Goal: Find specific page/section: Find specific page/section

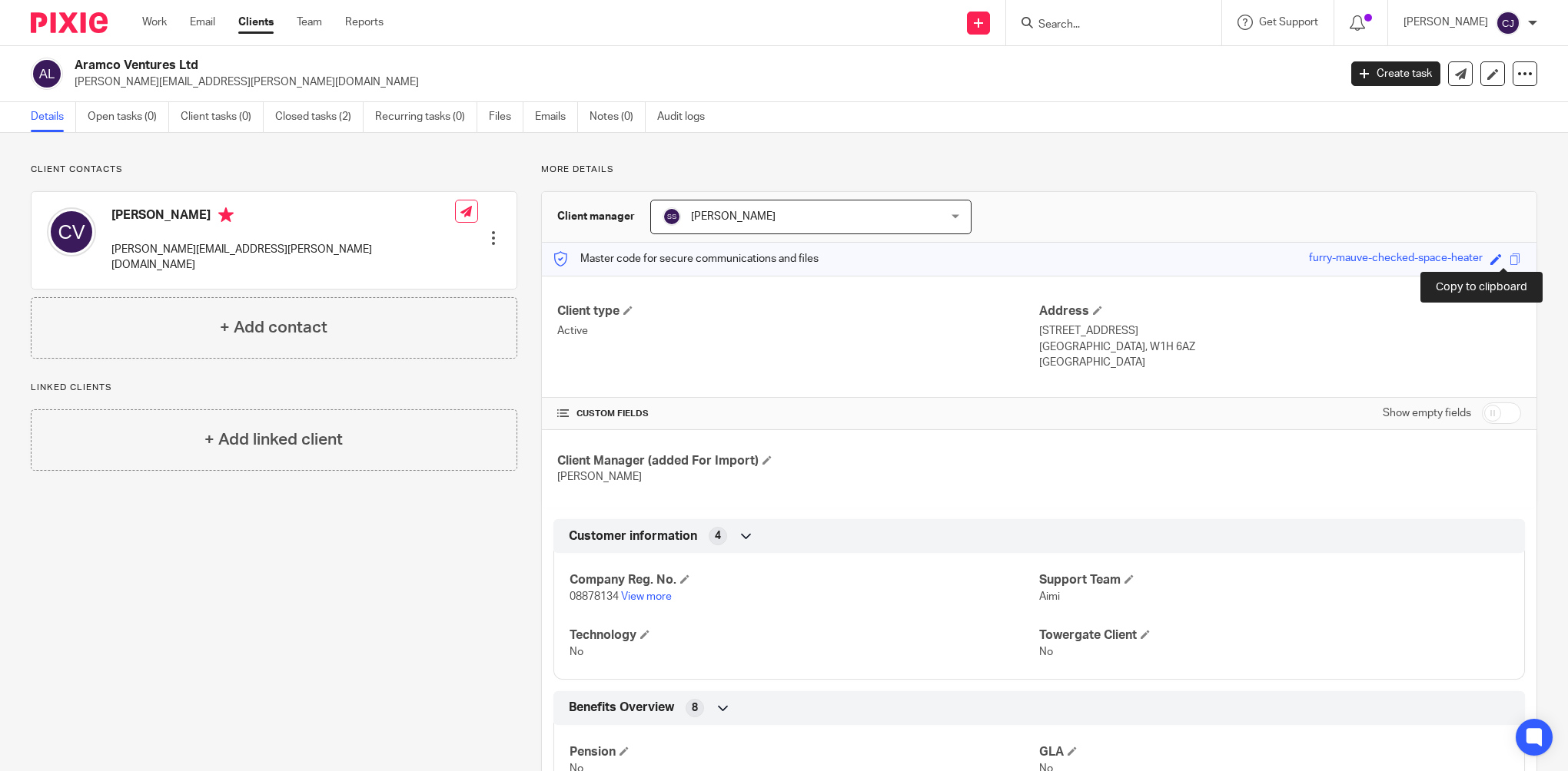
click at [1510, 259] on span at bounding box center [1515, 259] width 12 height 12
click at [335, 562] on div "Client contacts [PERSON_NAME] [PERSON_NAME][EMAIL_ADDRESS][PERSON_NAME][DOMAIN_…" at bounding box center [262, 591] width 511 height 856
click at [1510, 259] on span at bounding box center [1515, 259] width 12 height 12
click at [1080, 8] on div at bounding box center [1114, 23] width 215 height 46
click at [1080, 20] on input "Search" at bounding box center [1106, 25] width 138 height 14
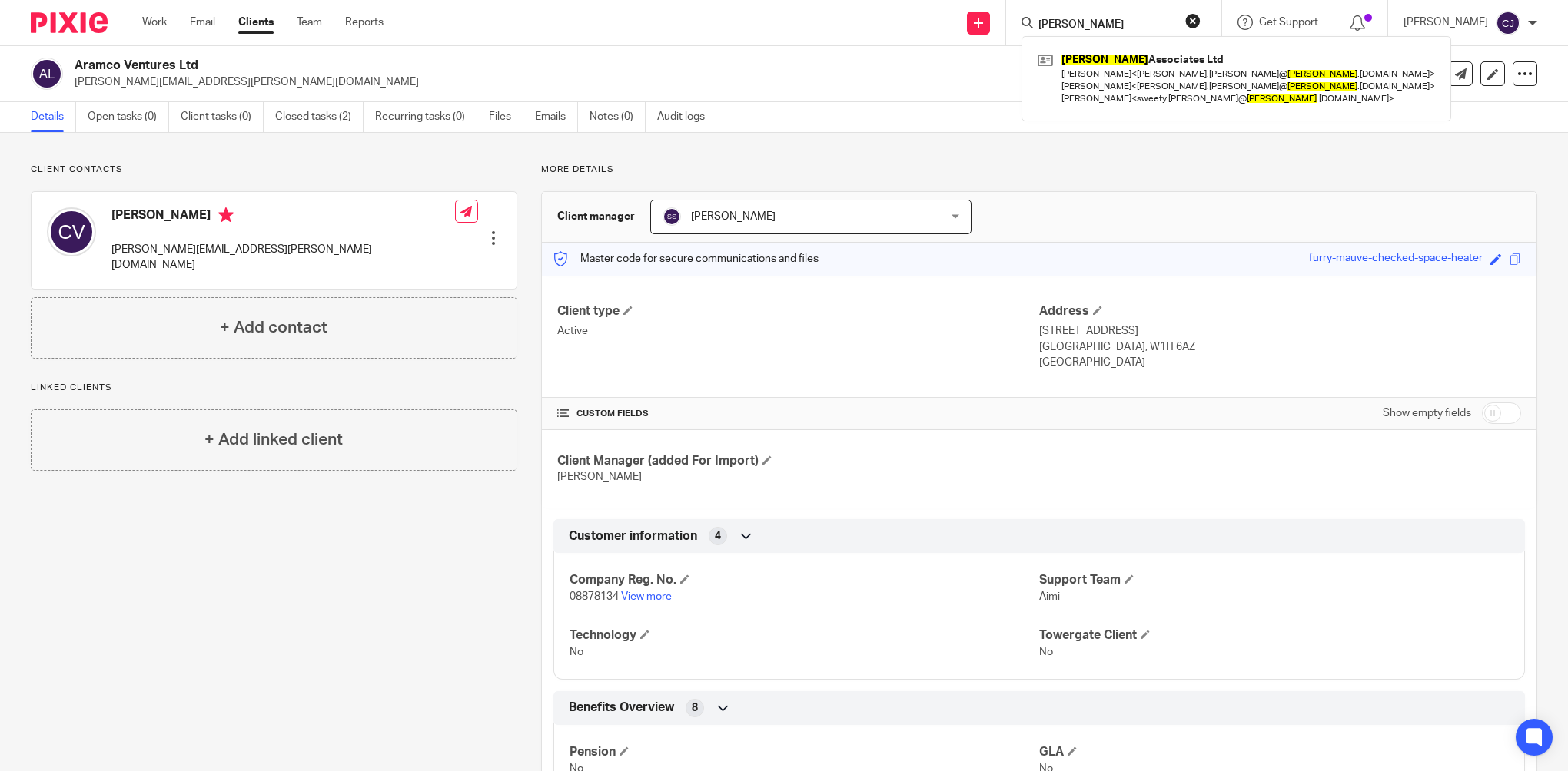
type input "[PERSON_NAME]"
click button "submit" at bounding box center [0, 0] width 0 height 0
click at [1111, 113] on div "[PERSON_NAME] Associates Ltd [PERSON_NAME] < [PERSON_NAME].[PERSON_NAME]@ [PERS…" at bounding box center [1236, 79] width 430 height 86
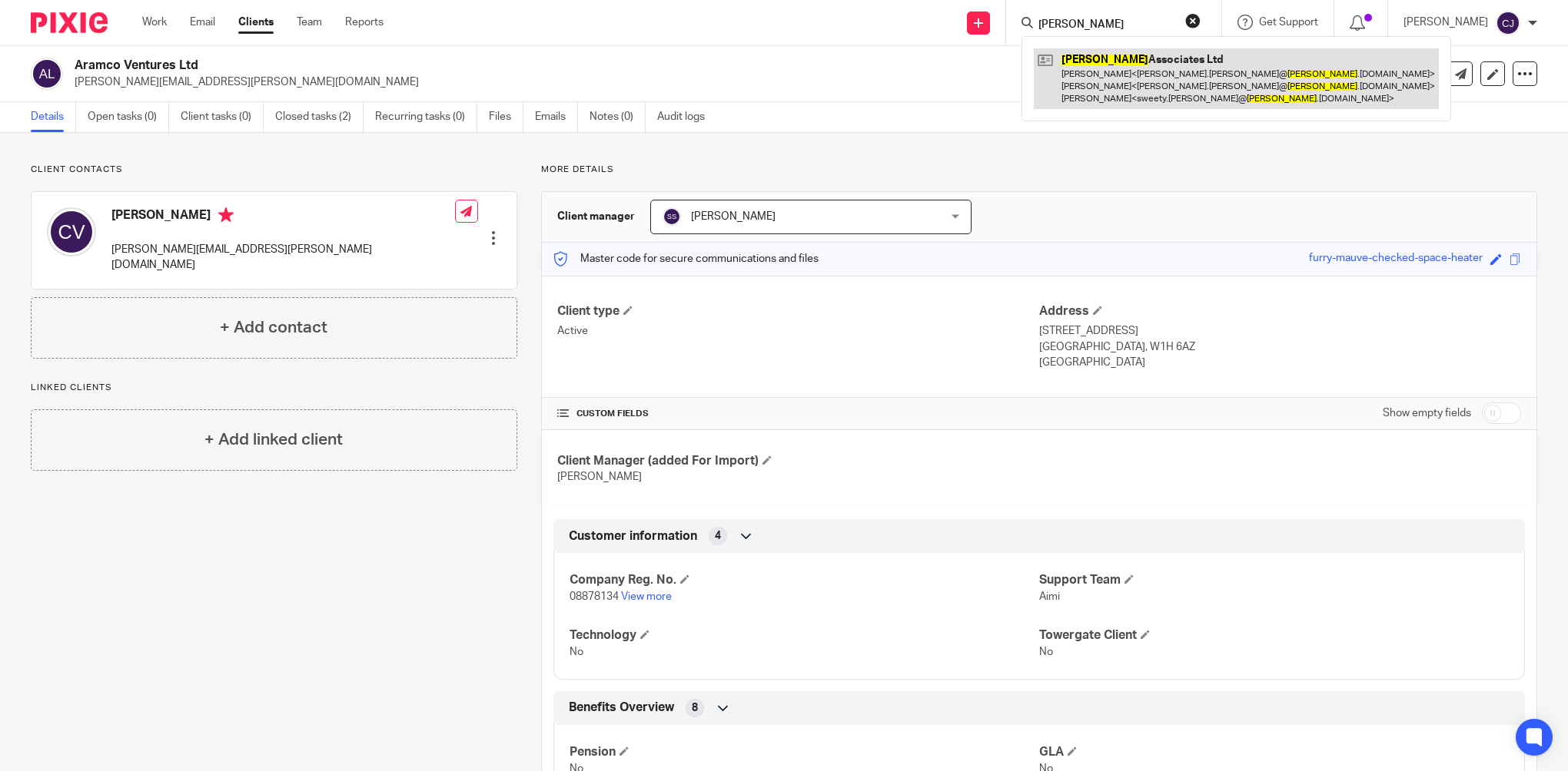
click at [1110, 95] on link at bounding box center [1236, 79] width 405 height 60
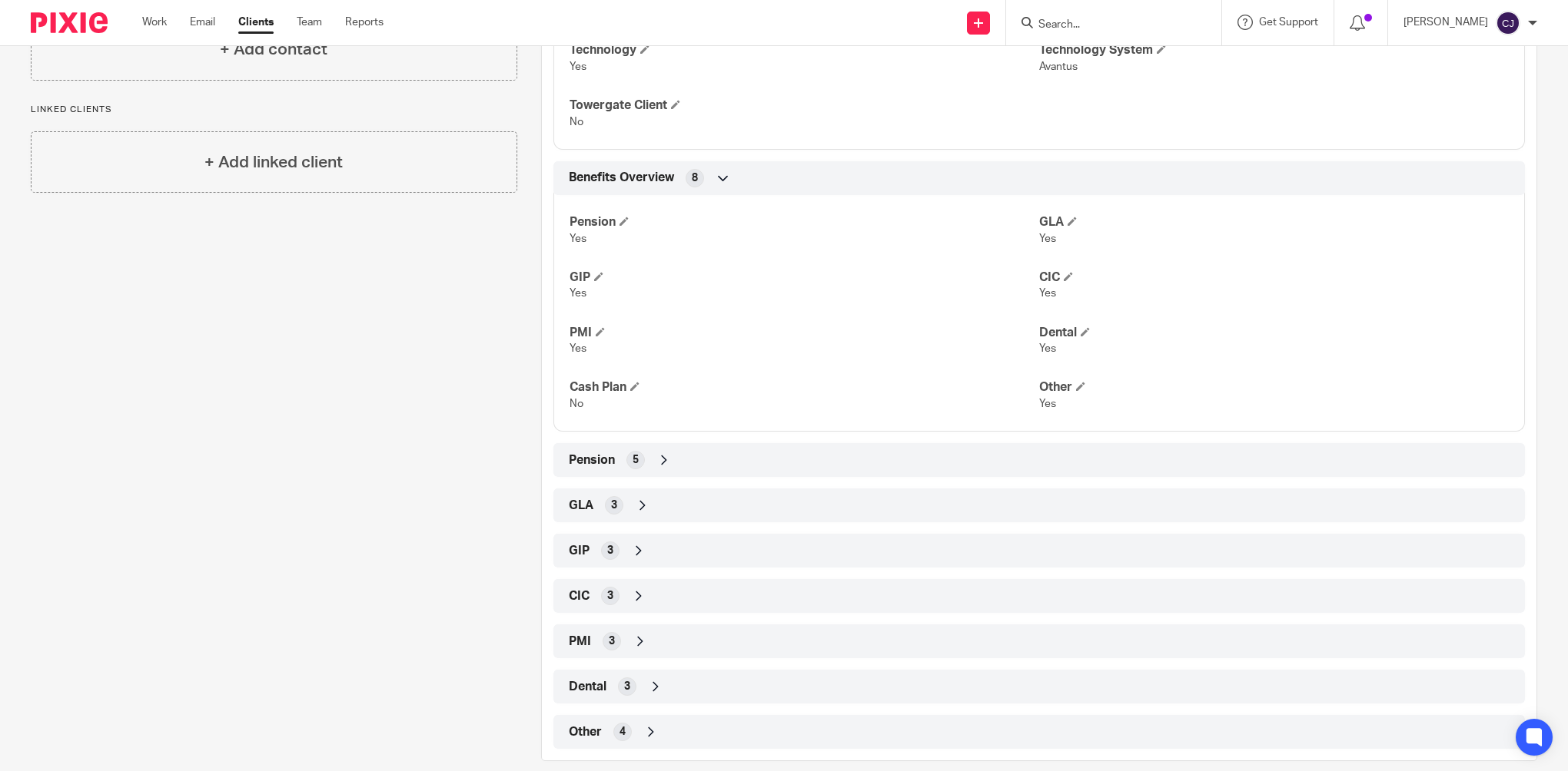
scroll to position [526, 0]
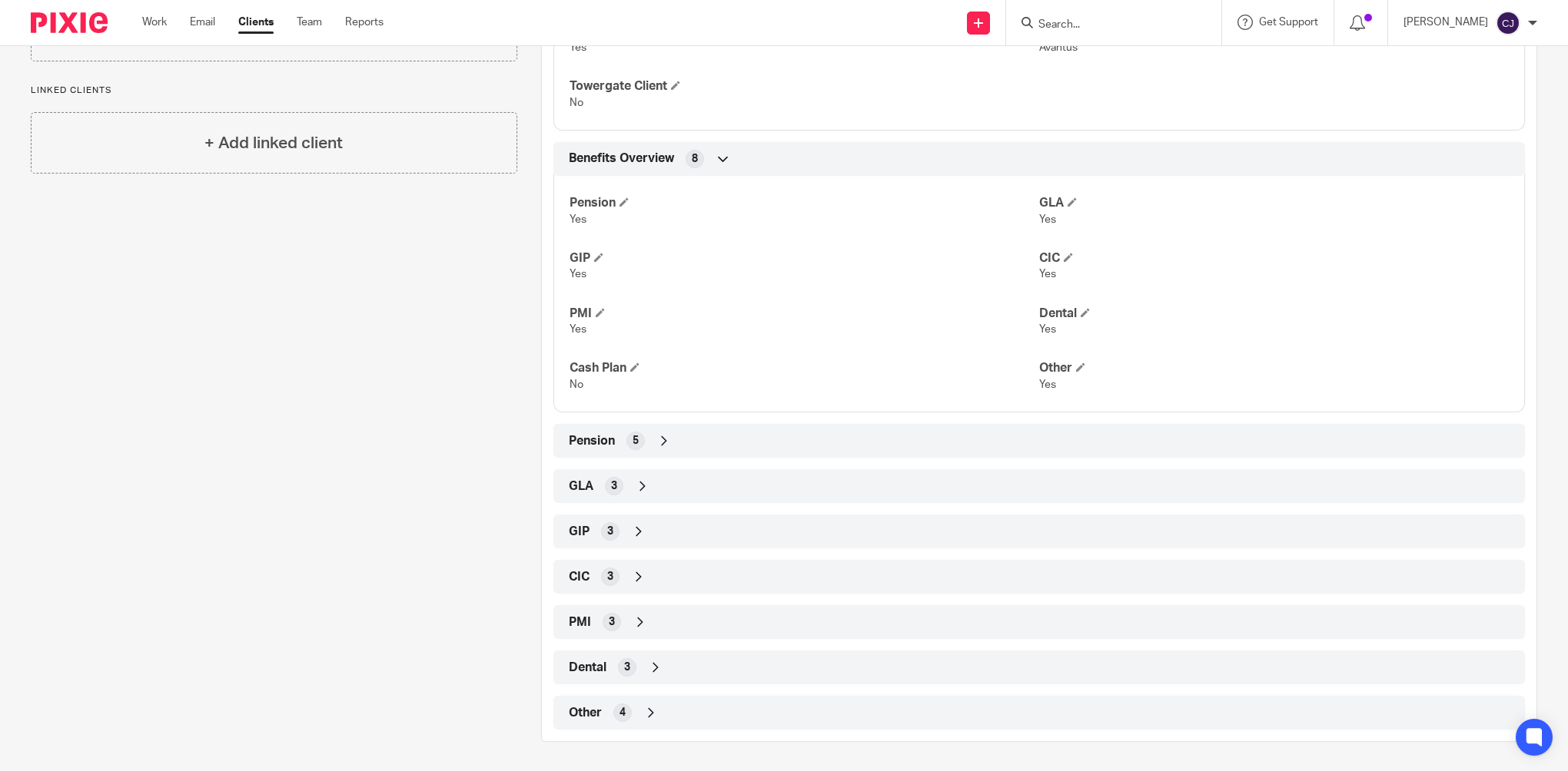
click at [609, 627] on span "3" at bounding box center [612, 623] width 6 height 16
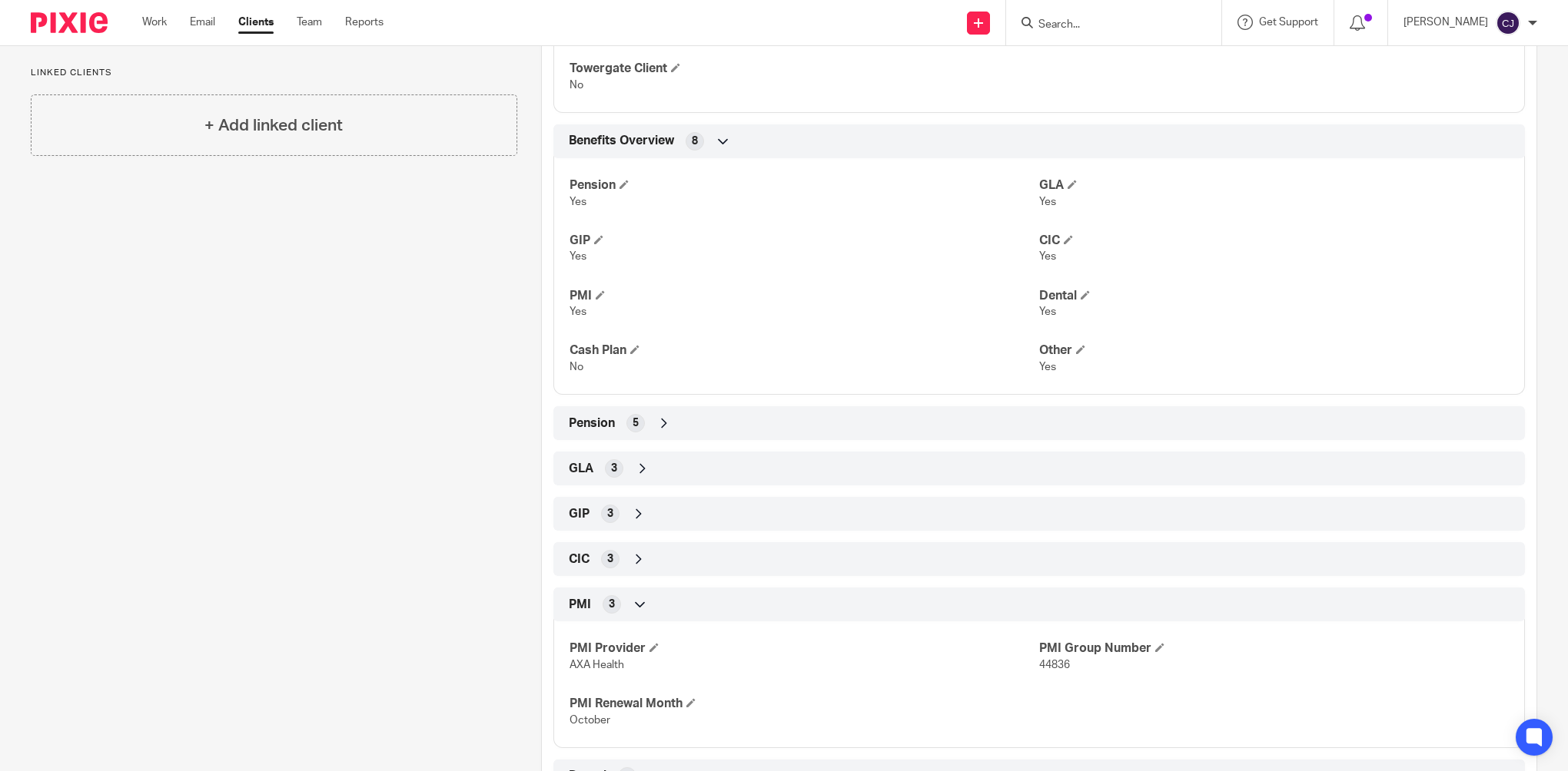
scroll to position [422, 0]
